Goal: Book appointment/travel/reservation

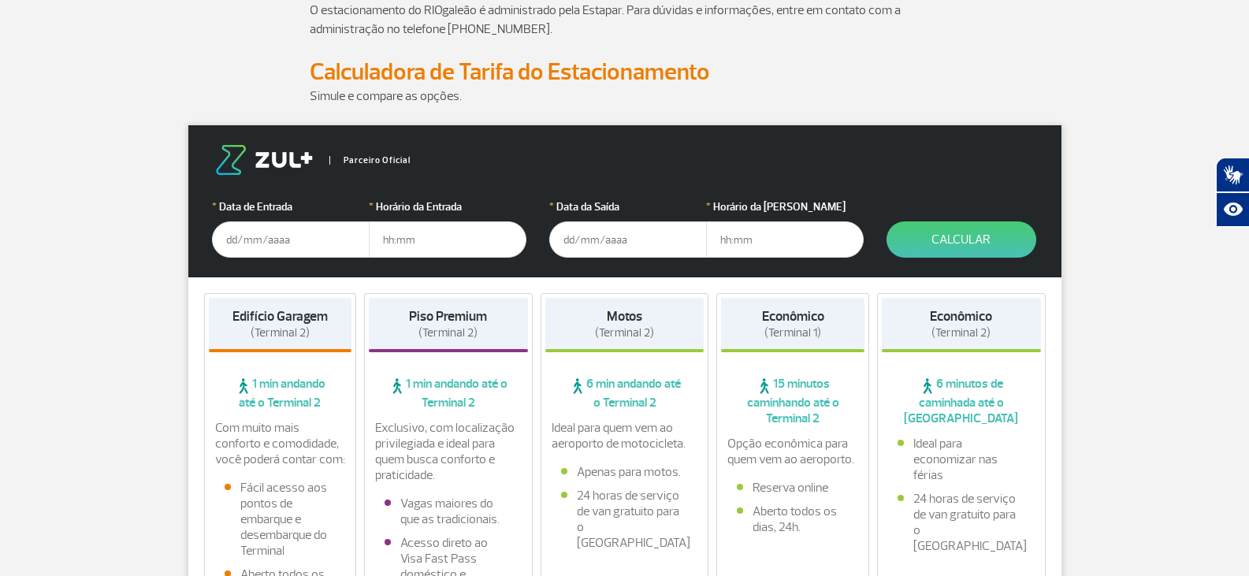
scroll to position [158, 0]
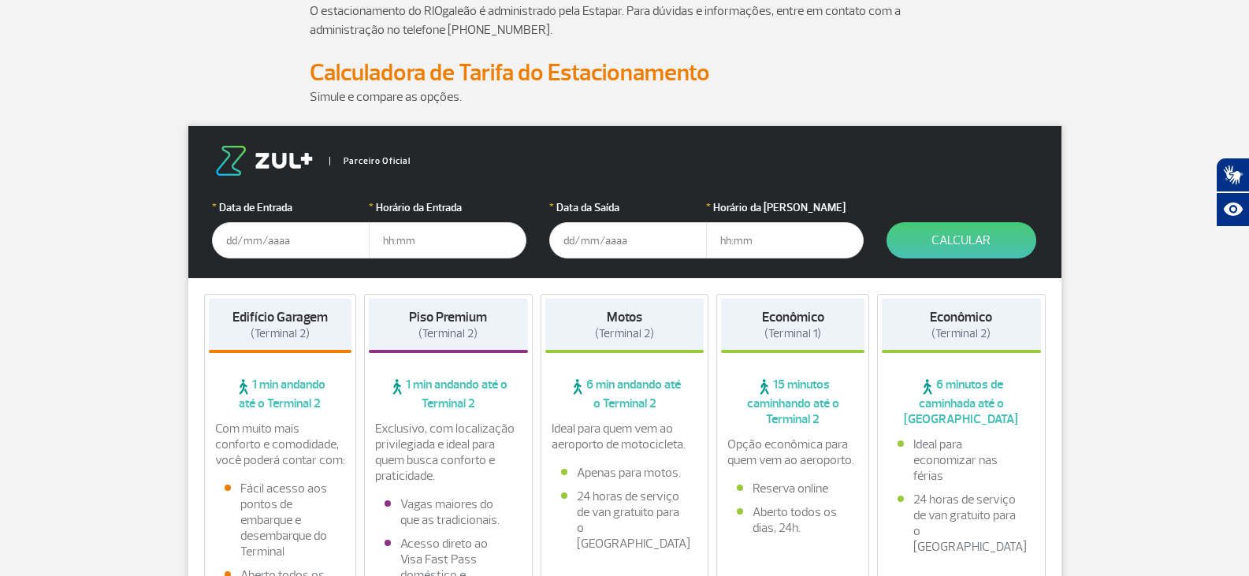
click at [283, 252] on input "text" at bounding box center [291, 240] width 158 height 36
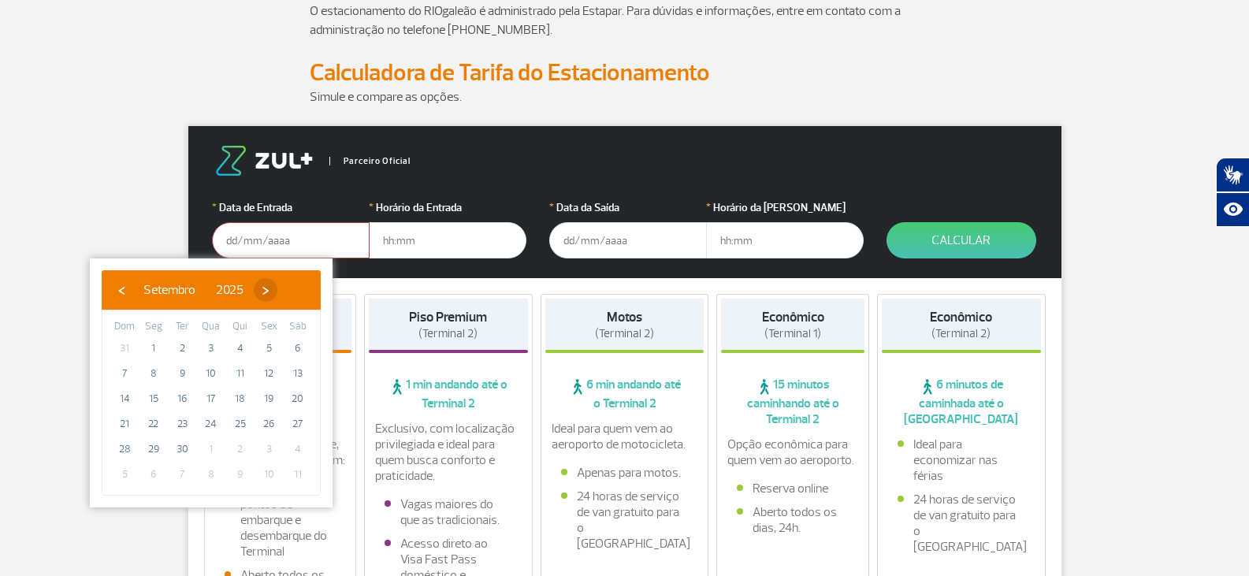
click at [277, 293] on span "›" at bounding box center [266, 290] width 24 height 24
click at [262, 347] on span "3" at bounding box center [268, 348] width 25 height 25
type input "[DATE]"
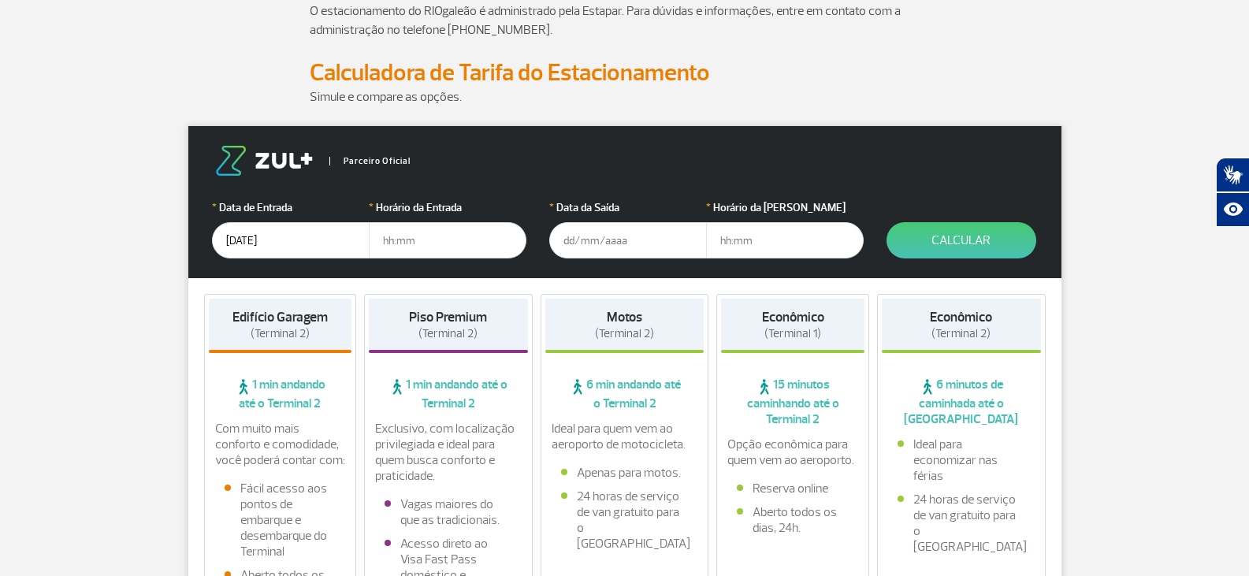
click at [406, 248] on input "text" at bounding box center [448, 240] width 158 height 36
type input "7"
type input "07:00"
click at [594, 252] on input "text" at bounding box center [628, 240] width 158 height 36
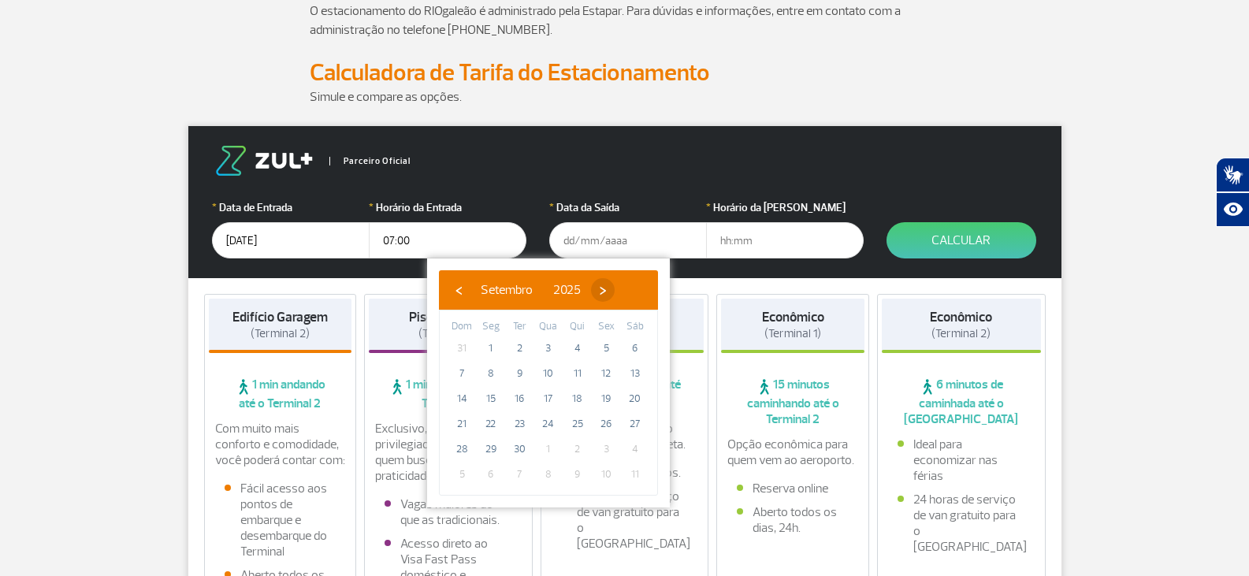
click at [615, 295] on span "›" at bounding box center [603, 290] width 24 height 24
click at [496, 378] on span "6" at bounding box center [490, 373] width 25 height 25
type input "[DATE]"
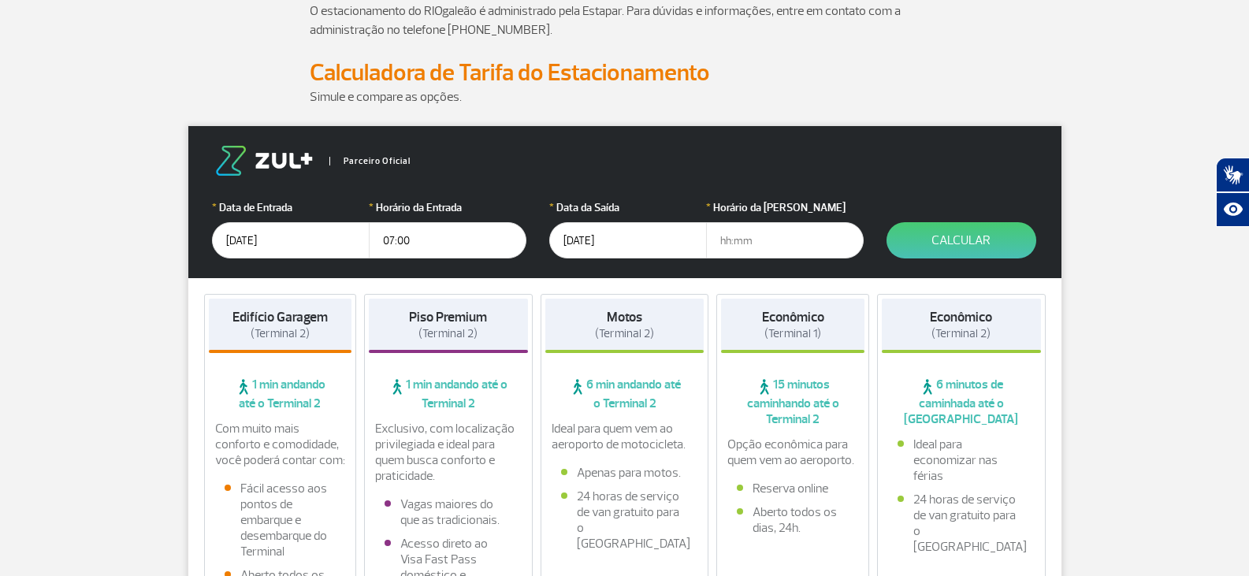
click at [744, 235] on input "text" at bounding box center [785, 240] width 158 height 36
type input "14:00"
click at [986, 240] on button "Calcular" at bounding box center [961, 240] width 150 height 36
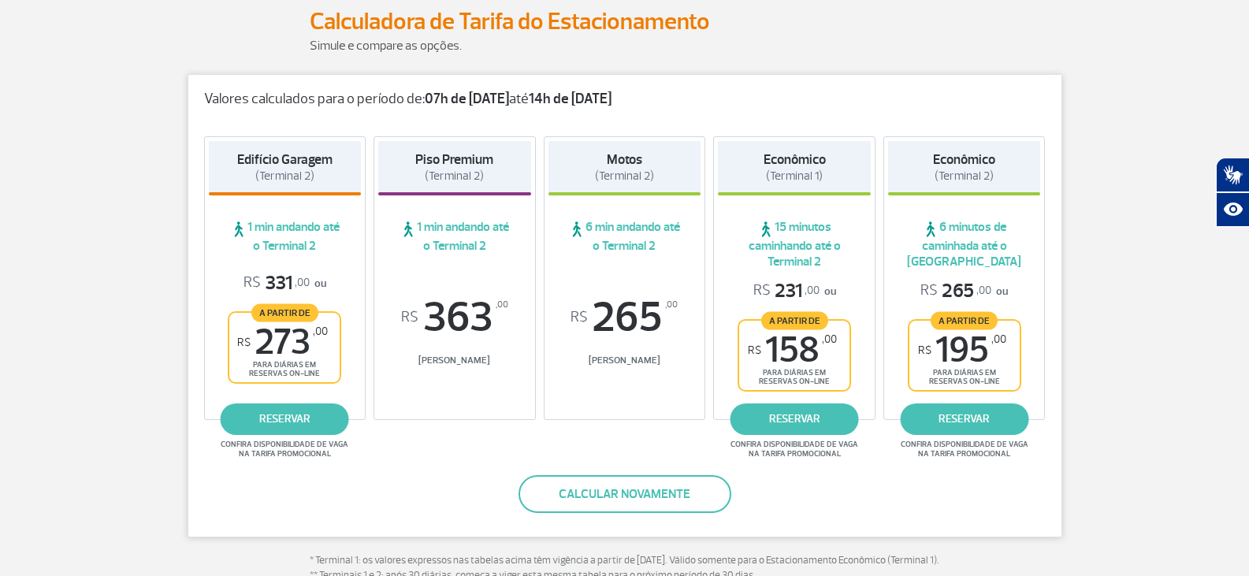
scroll to position [236, 0]
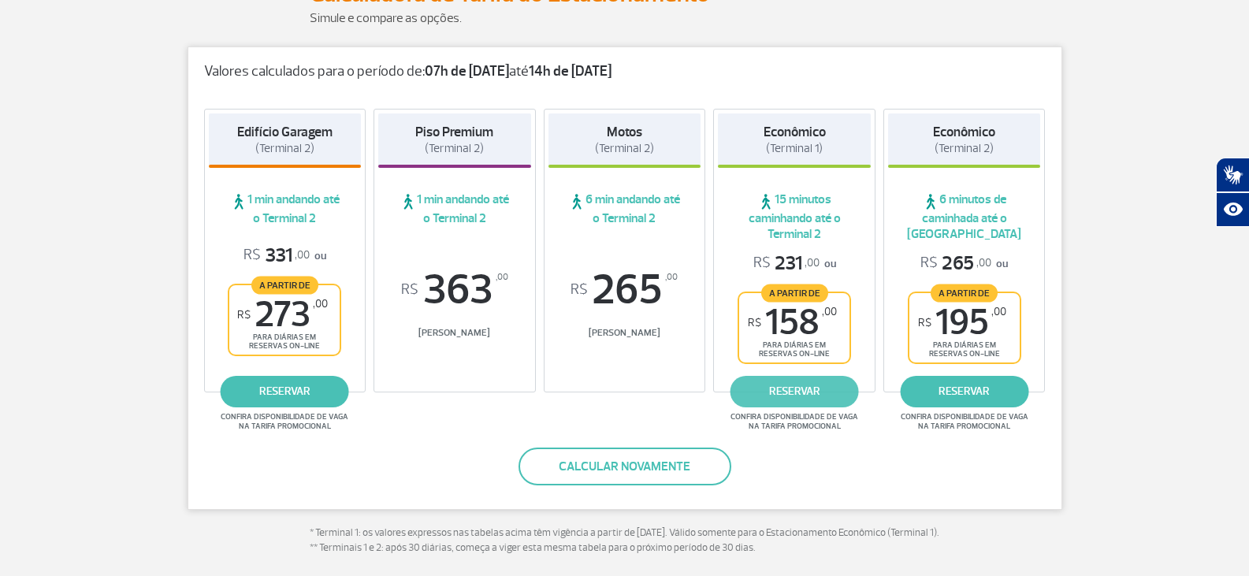
click at [775, 396] on link "reservar" at bounding box center [794, 392] width 128 height 32
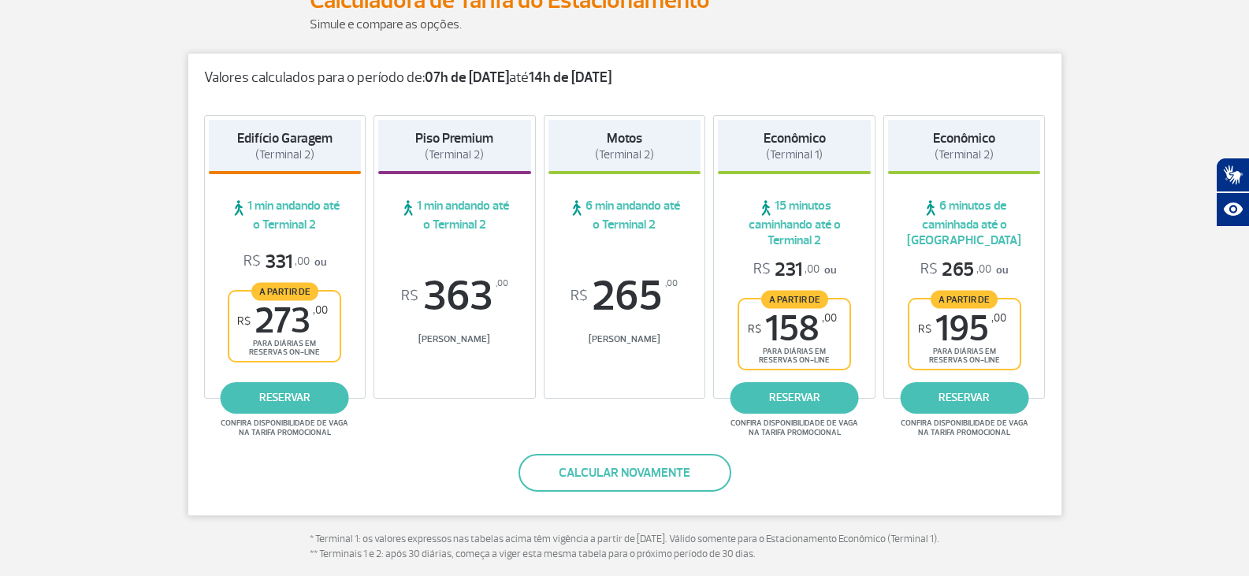
scroll to position [229, 0]
click at [790, 402] on link "reservar" at bounding box center [794, 399] width 128 height 32
